Goal: Task Accomplishment & Management: Use online tool/utility

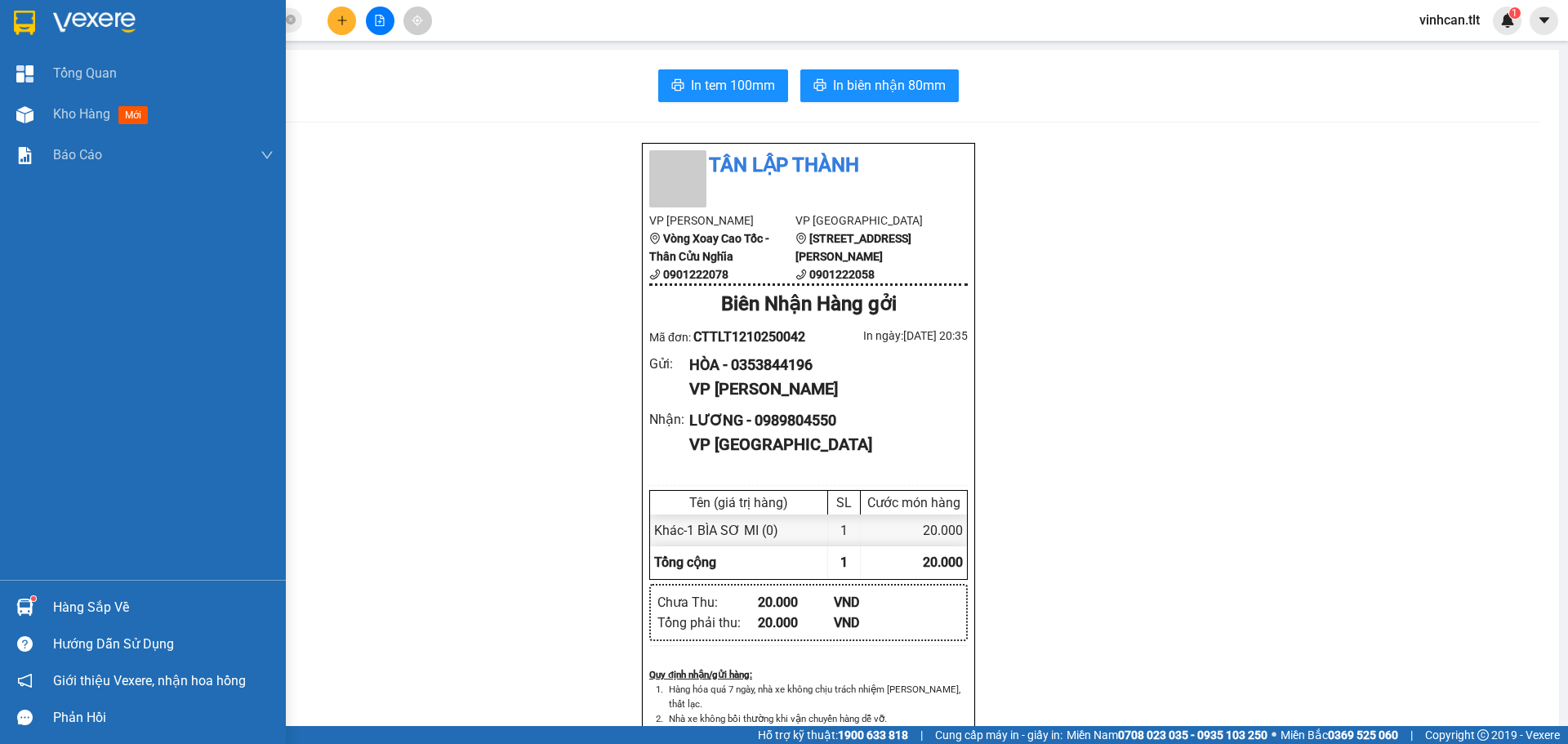
click at [1, 111] on div "Kho hàng mới" at bounding box center [143, 114] width 286 height 41
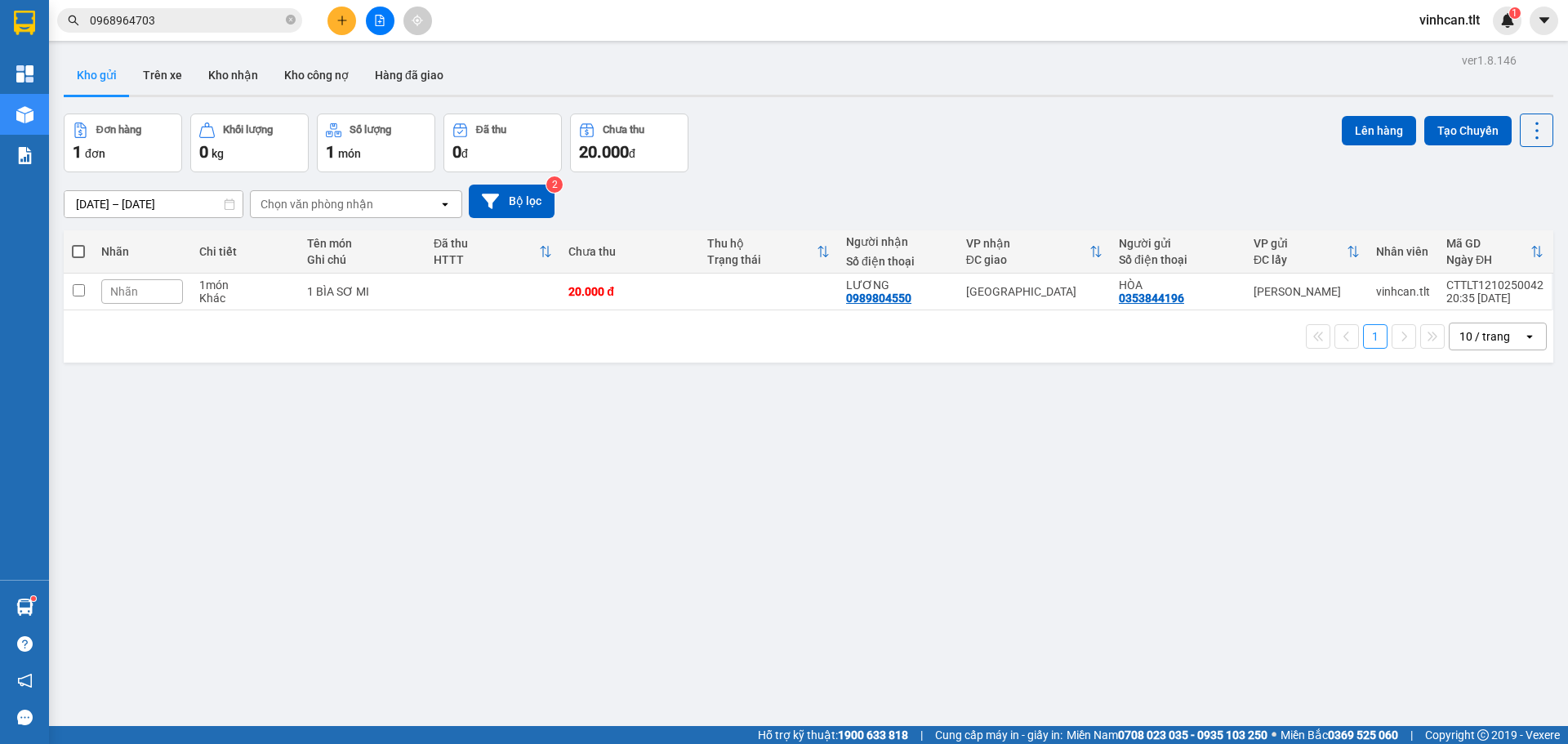
click at [85, 248] on span at bounding box center [79, 251] width 13 height 13
click at [79, 243] on input "checkbox" at bounding box center [79, 243] width 0 height 0
checkbox input "true"
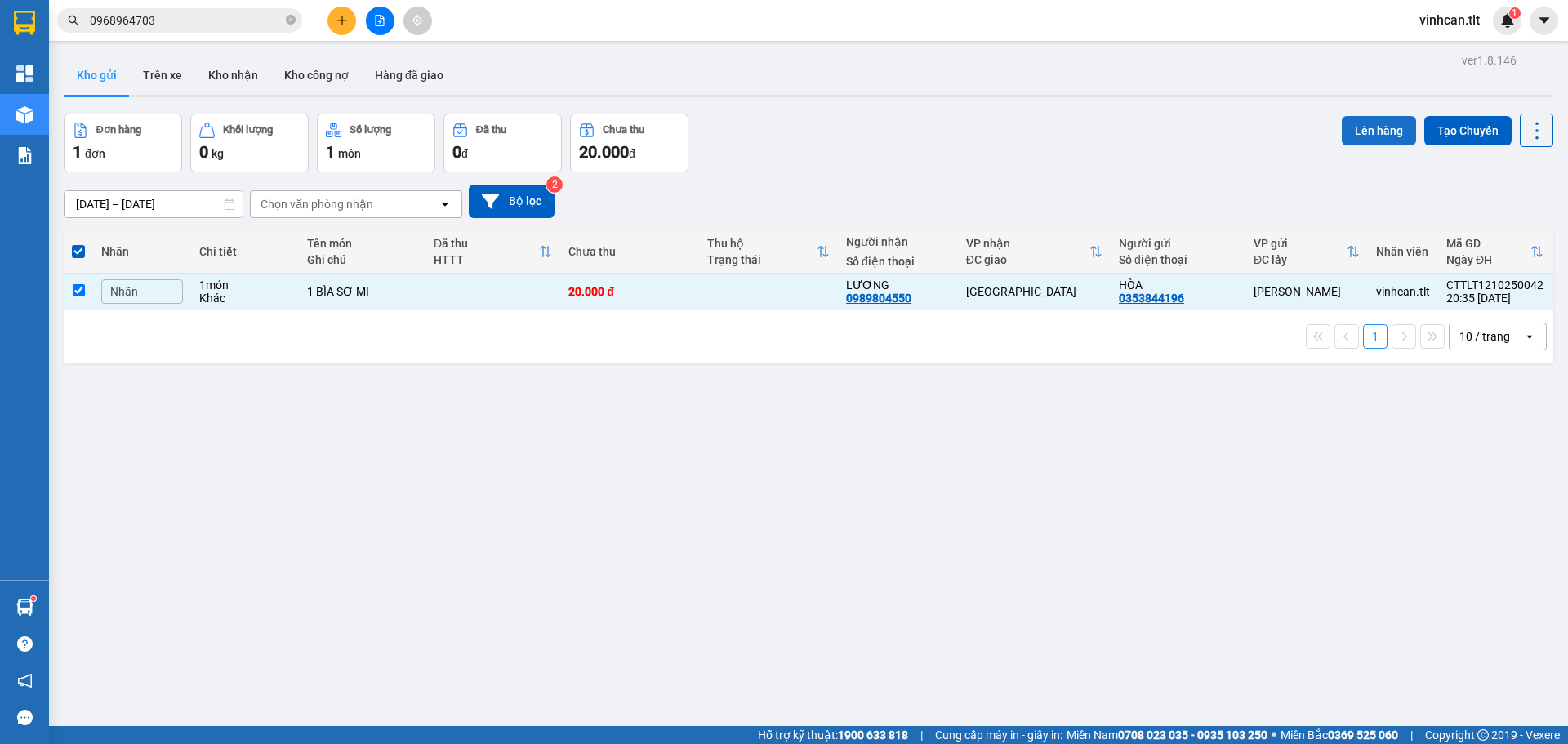
click at [1357, 128] on button "Lên hàng" at bounding box center [1378, 131] width 74 height 29
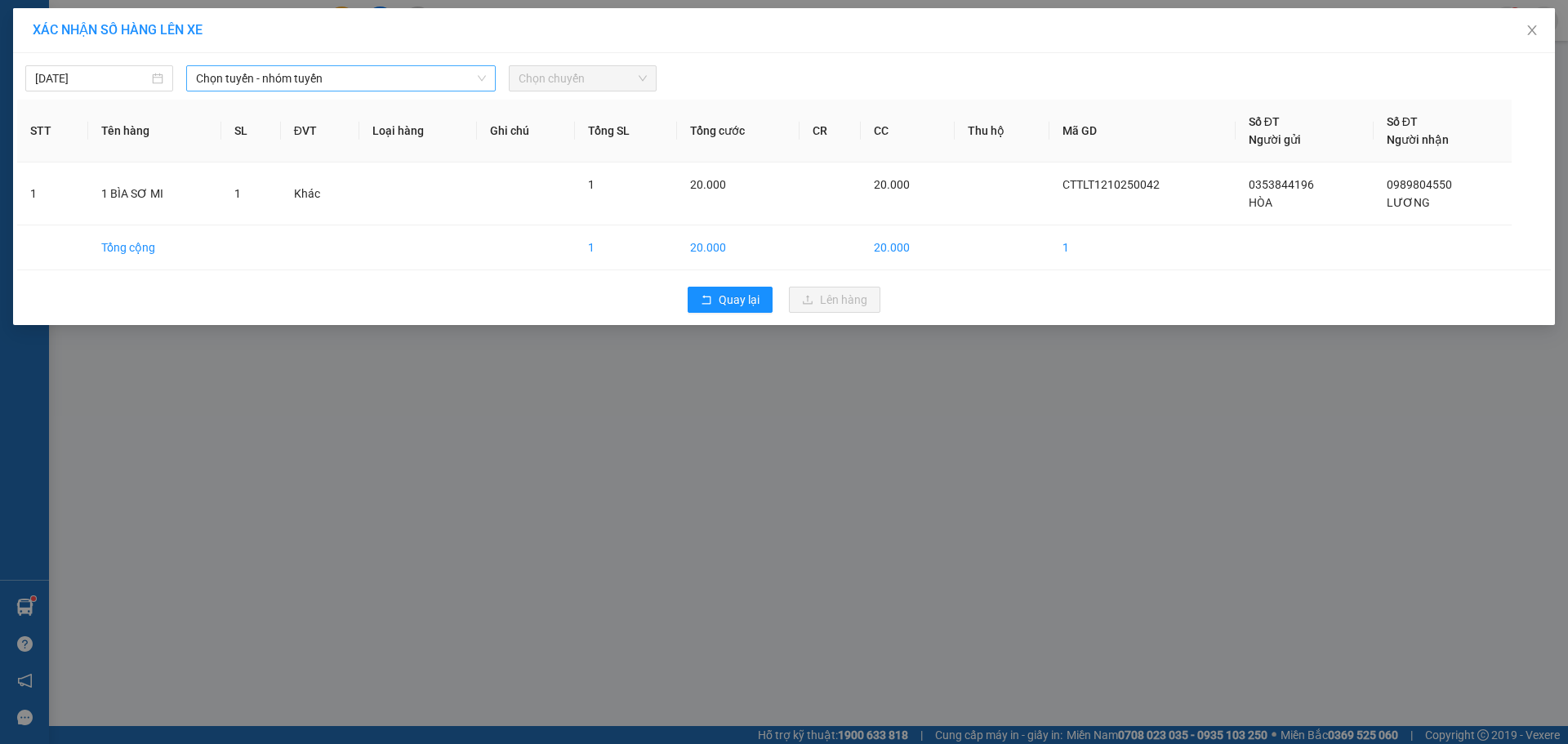
drag, startPoint x: 394, startPoint y: 80, endPoint x: 389, endPoint y: 93, distance: 13.9
click at [394, 80] on span "Chọn tuyến - nhóm tuyến" at bounding box center [340, 78] width 290 height 25
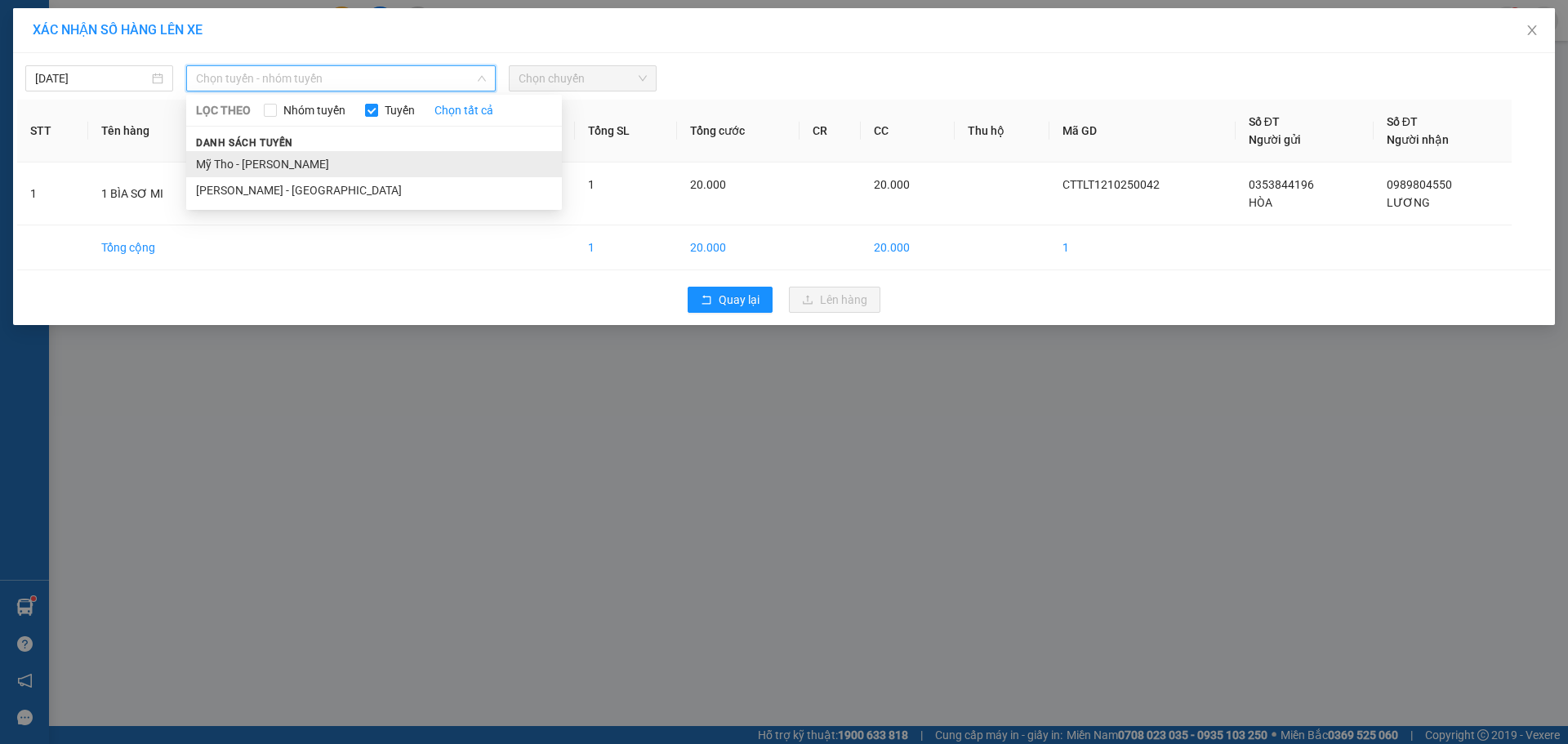
click at [322, 167] on li "Mỹ Tho - [PERSON_NAME]" at bounding box center [374, 164] width 376 height 27
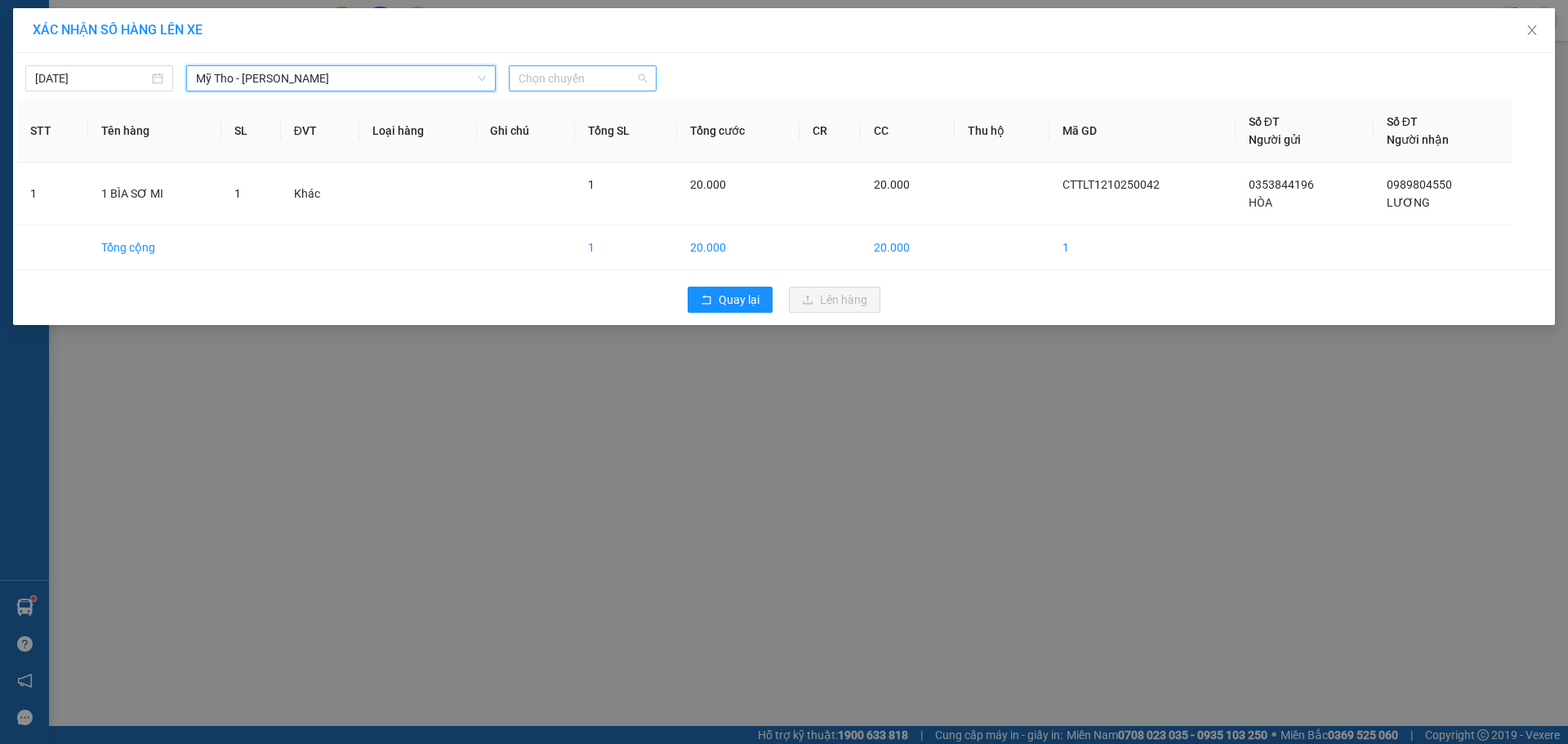
drag, startPoint x: 533, startPoint y: 77, endPoint x: 546, endPoint y: 66, distance: 17.0
click at [533, 76] on span "Chọn chuyến" at bounding box center [582, 78] width 128 height 25
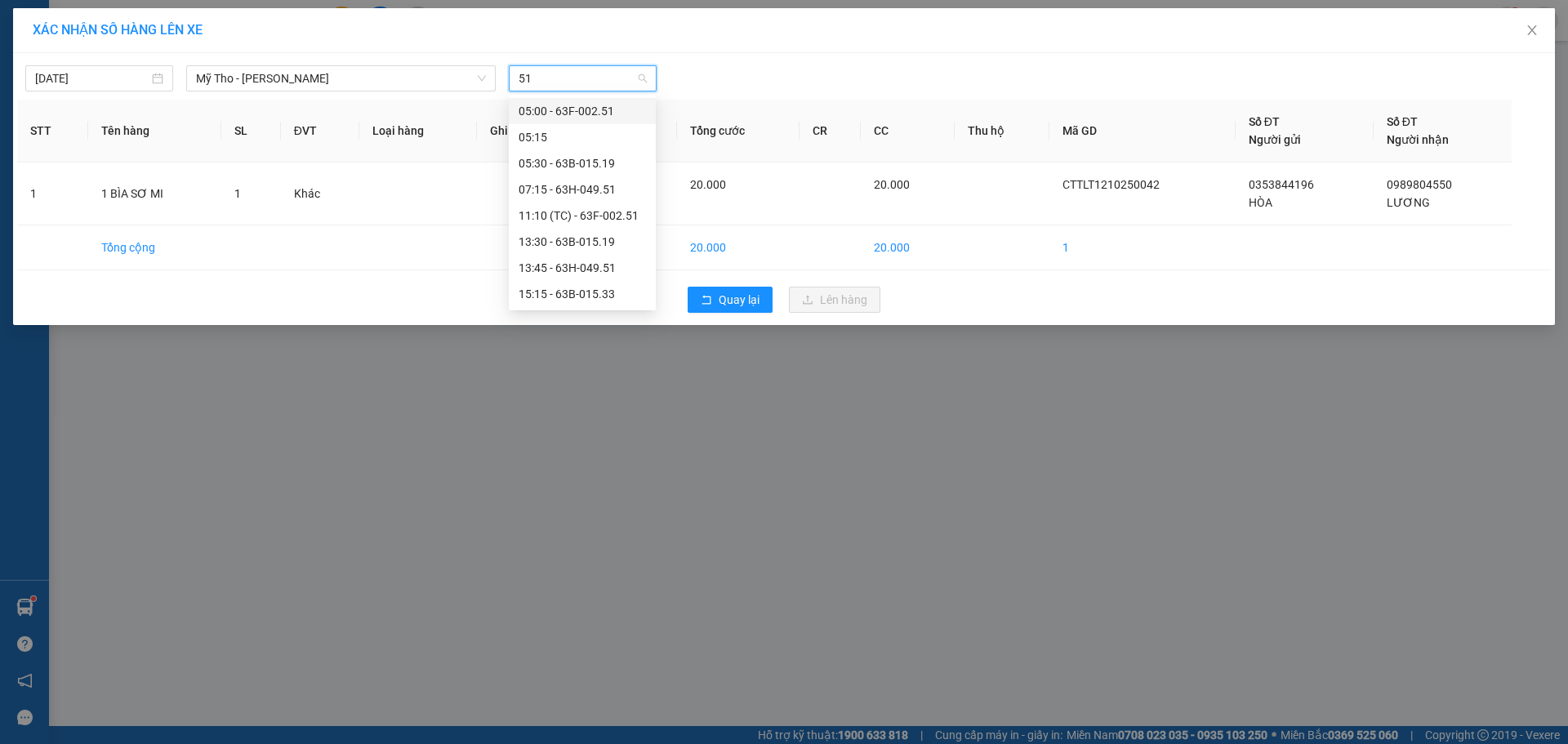
type input "519"
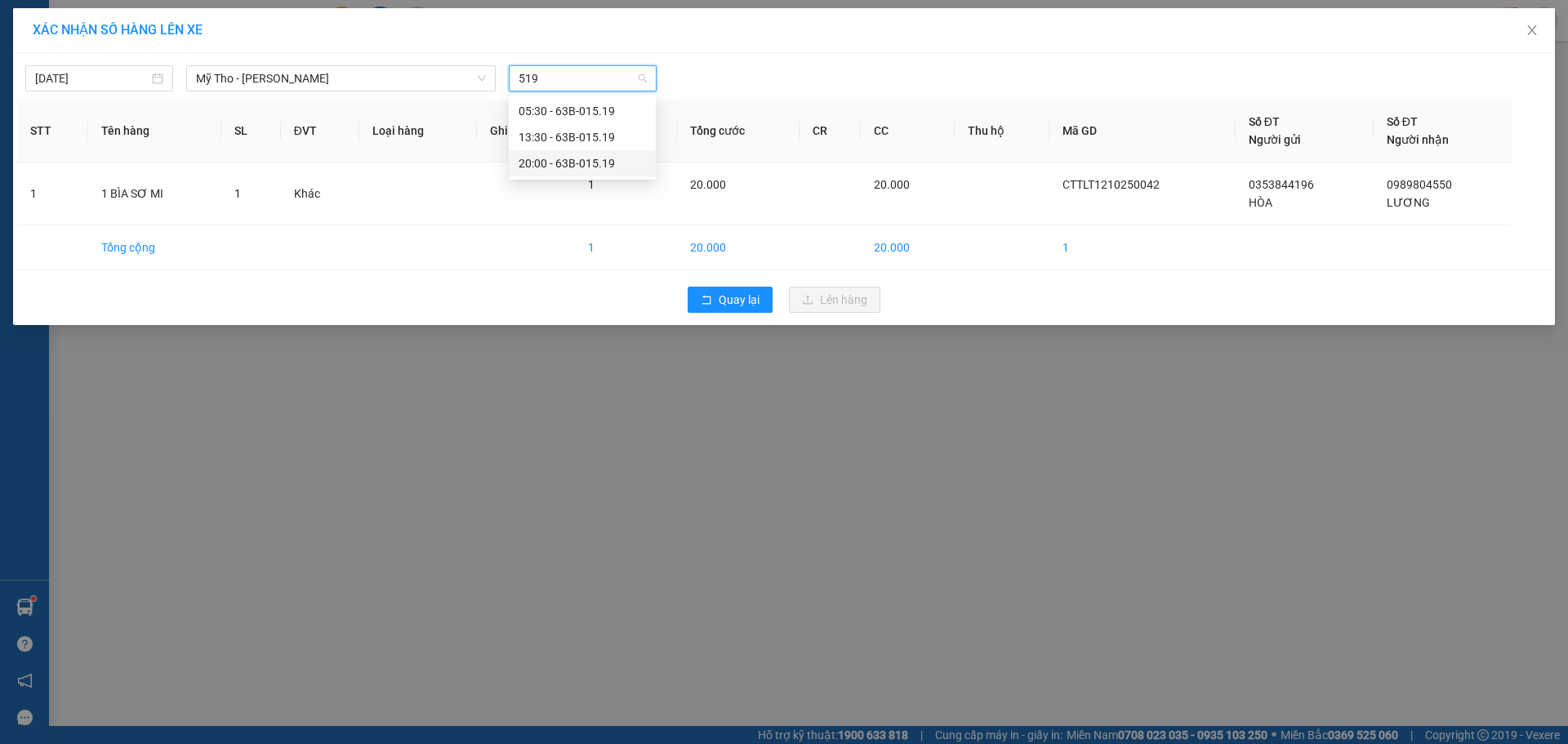
click at [569, 165] on div "20:00 - 63B-015.19" at bounding box center [581, 164] width 127 height 18
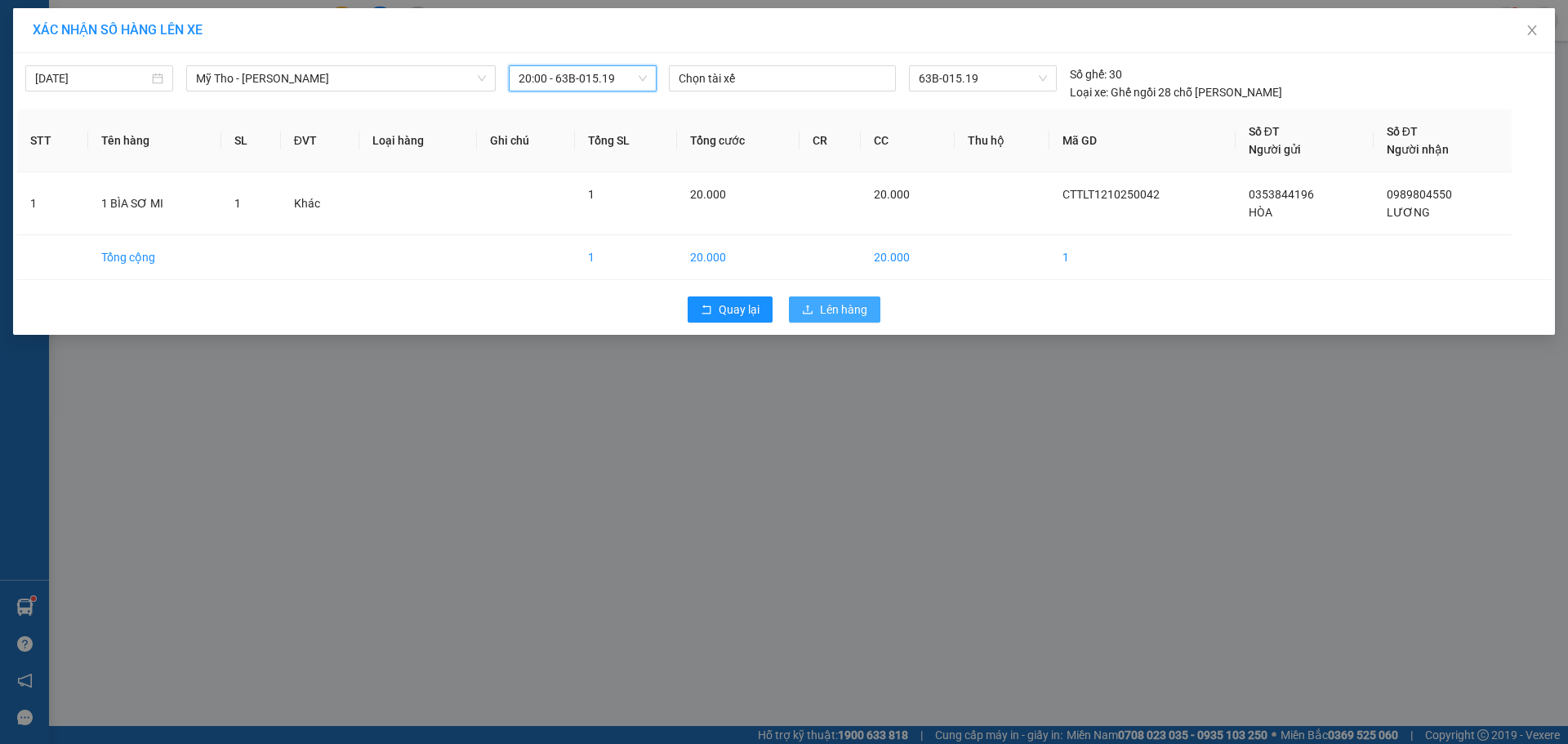
click at [820, 297] on button "Lên hàng" at bounding box center [835, 309] width 91 height 27
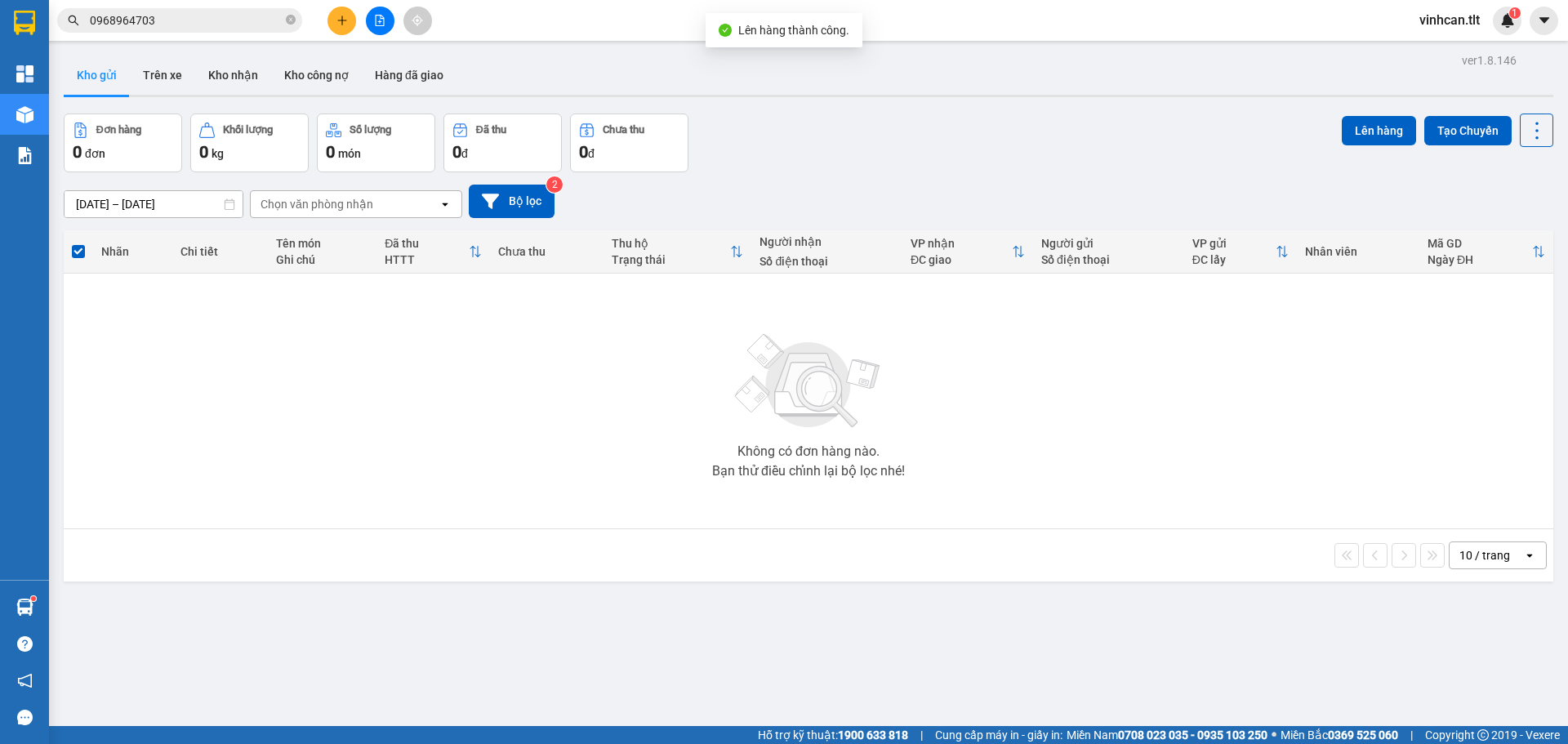
click at [370, 20] on button at bounding box center [379, 20] width 28 height 28
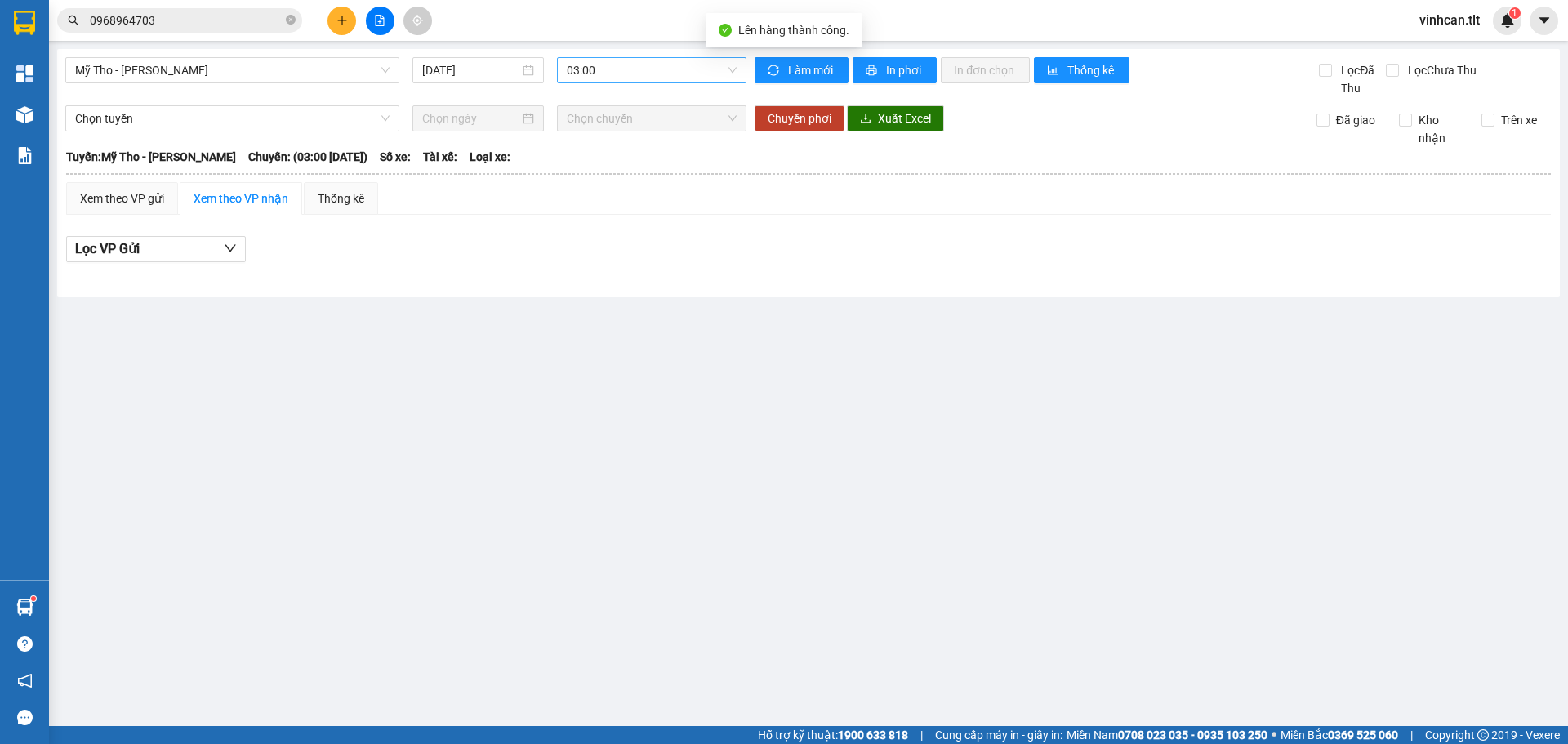
click at [605, 71] on span "03:00" at bounding box center [652, 69] width 170 height 25
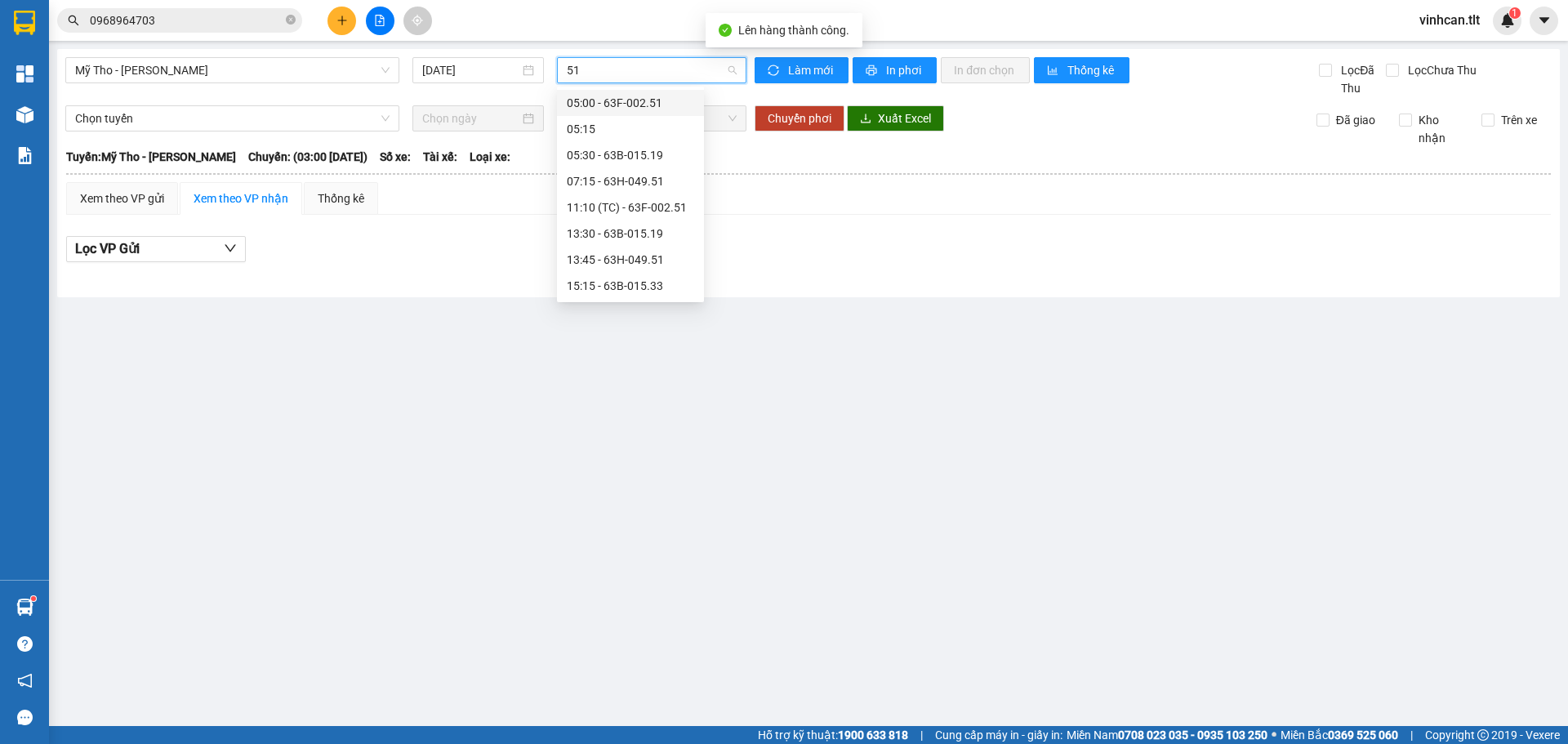
type input "519"
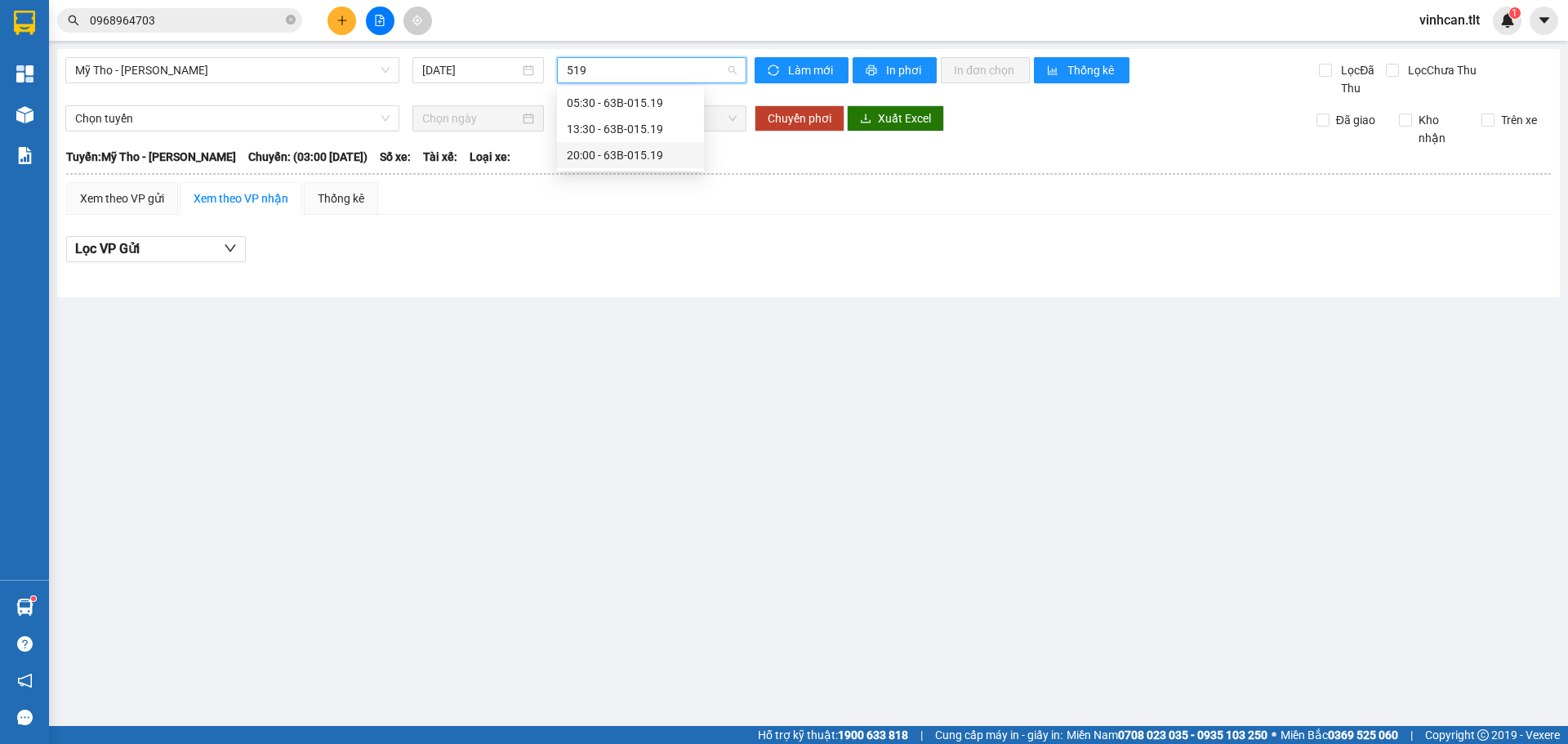
click at [626, 162] on div "20:00 - 63B-015.19" at bounding box center [630, 155] width 127 height 18
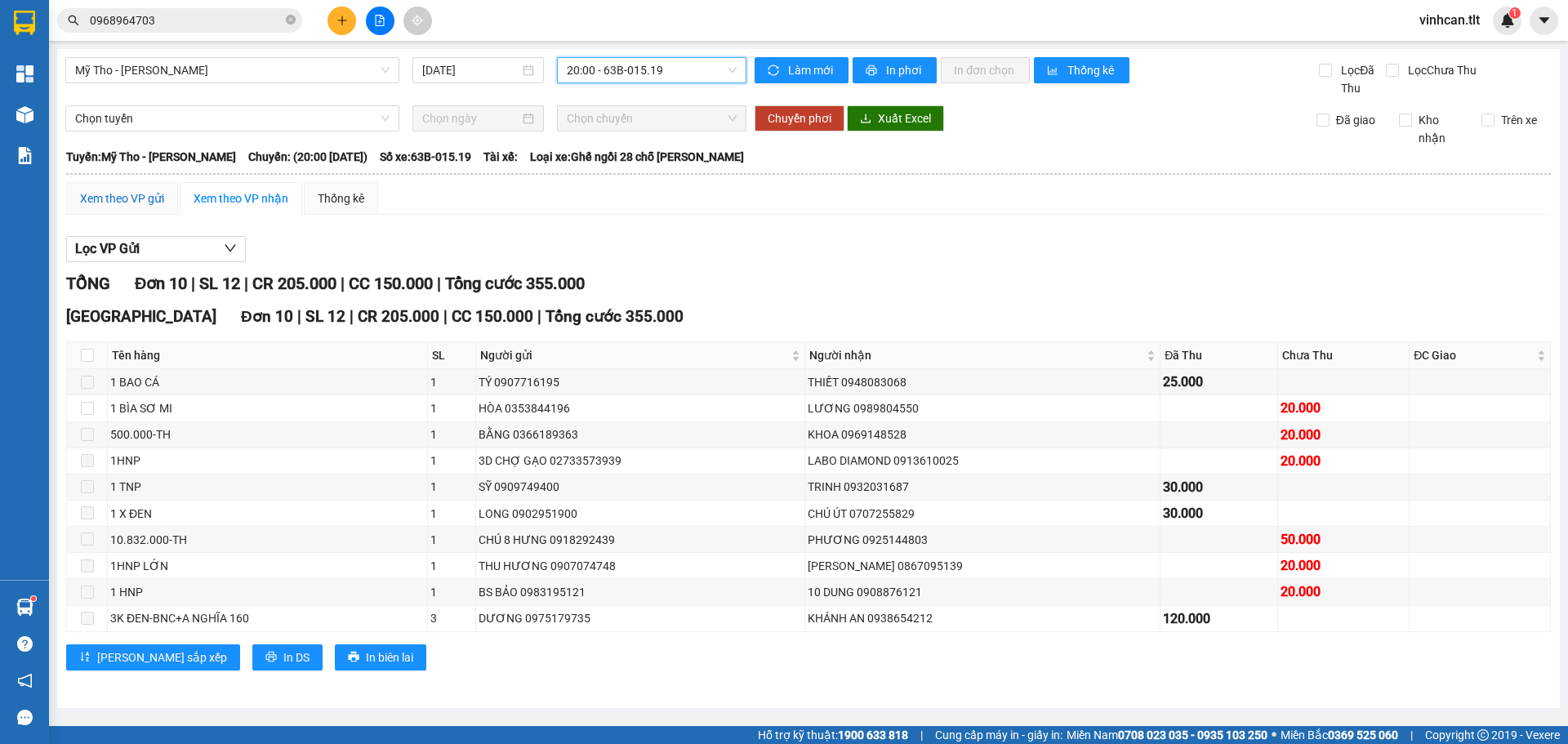
click at [138, 194] on div "Xem theo VP gửi" at bounding box center [123, 198] width 84 height 18
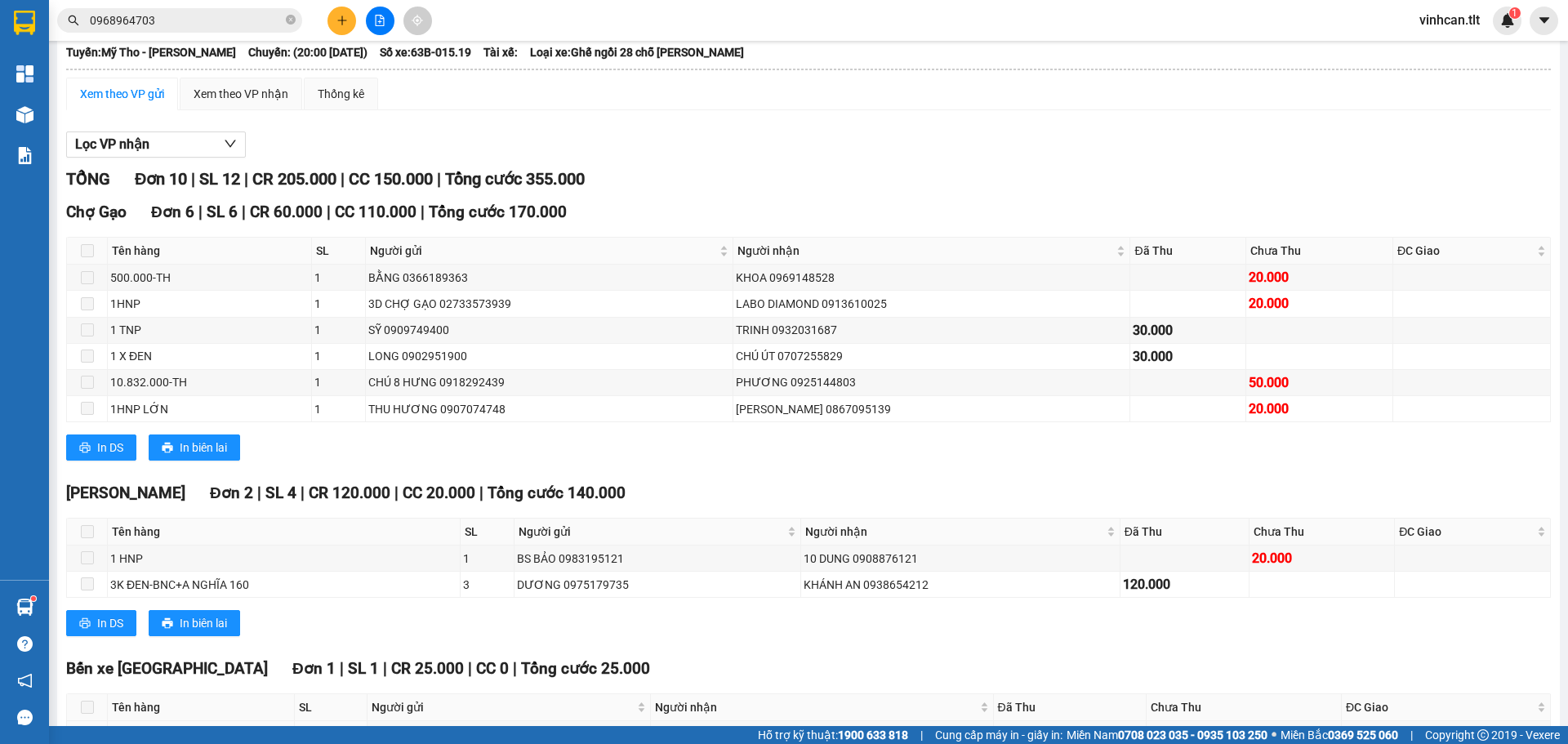
scroll to position [359, 0]
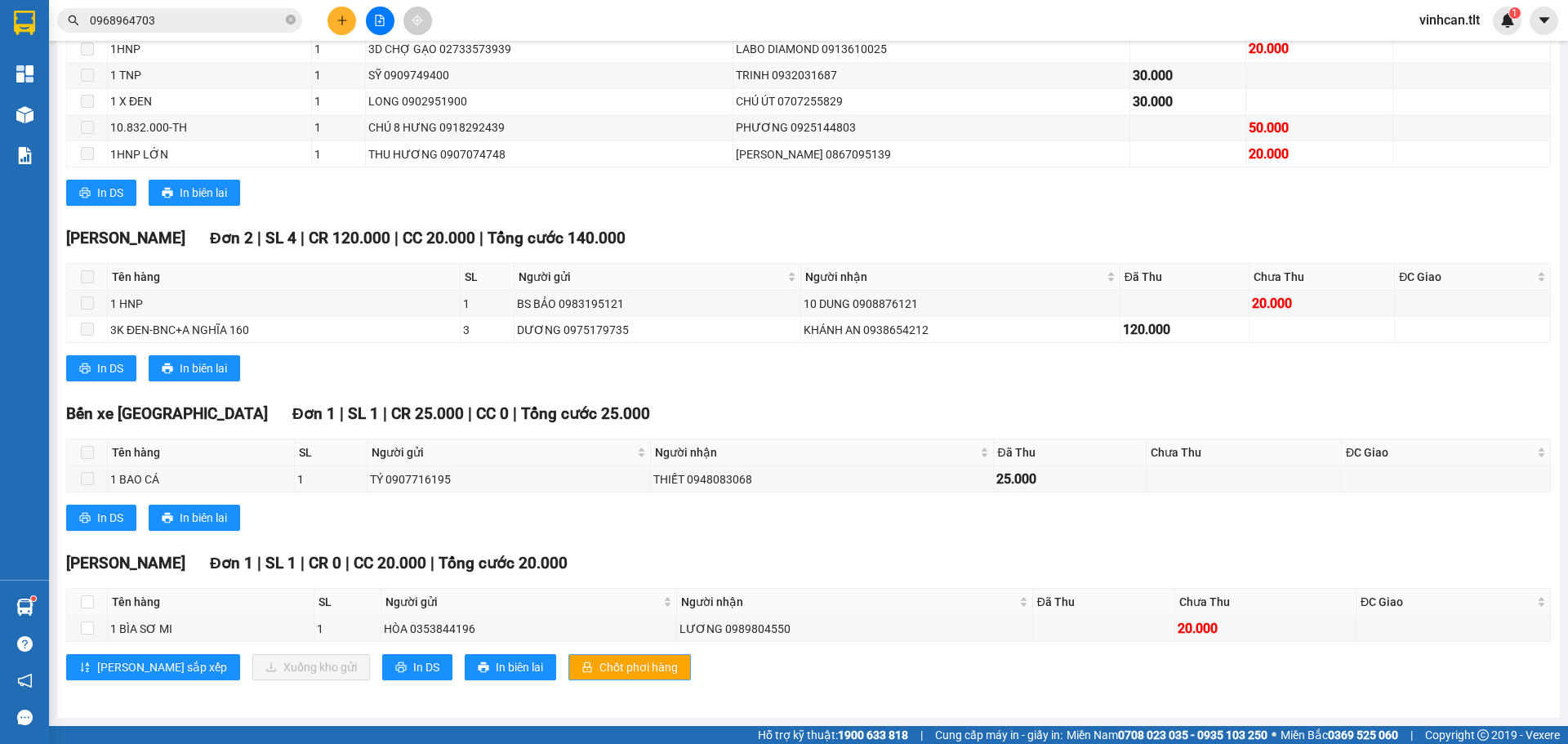
click at [599, 667] on span "Chốt phơi hàng" at bounding box center [638, 667] width 79 height 18
click at [599, 666] on span "Chốt phơi hàng" at bounding box center [638, 667] width 79 height 18
click at [599, 665] on span "Chốt phơi hàng" at bounding box center [638, 667] width 79 height 18
click at [569, 664] on button "Chốt phơi hàng" at bounding box center [630, 666] width 123 height 27
